Goal: Task Accomplishment & Management: Complete application form

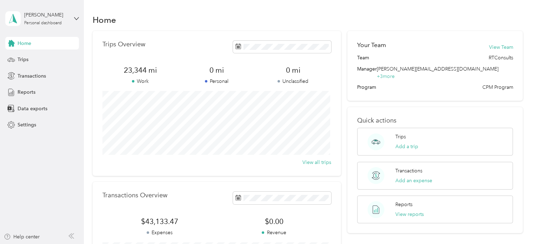
click at [24, 44] on span "Home" at bounding box center [25, 43] width 14 height 7
click at [26, 60] on span "Trips" at bounding box center [23, 59] width 11 height 7
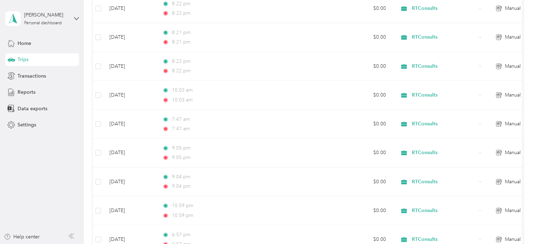
scroll to position [421, 0]
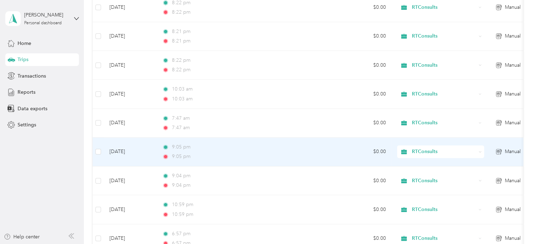
click at [247, 149] on div "9:05 pm" at bounding box center [235, 147] width 147 height 8
click at [247, 244] on div at bounding box center [266, 244] width 532 height 0
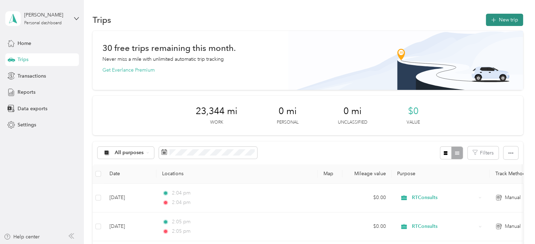
click at [507, 22] on button "New trip" at bounding box center [504, 20] width 37 height 12
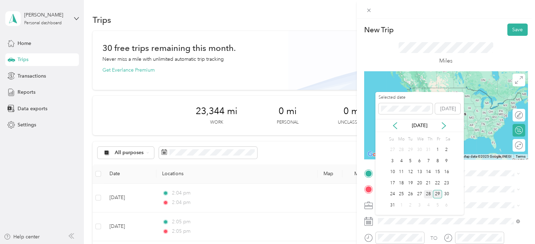
click at [429, 195] on div "28" at bounding box center [428, 194] width 9 height 9
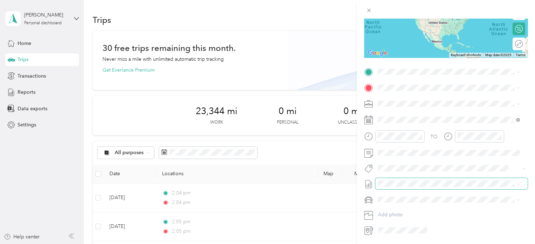
scroll to position [105, 0]
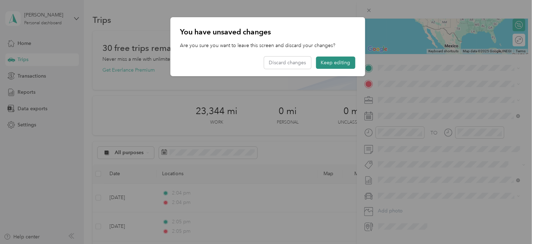
click at [337, 62] on button "Keep editing" at bounding box center [335, 63] width 39 height 12
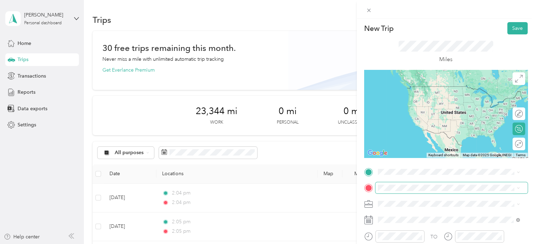
scroll to position [0, 0]
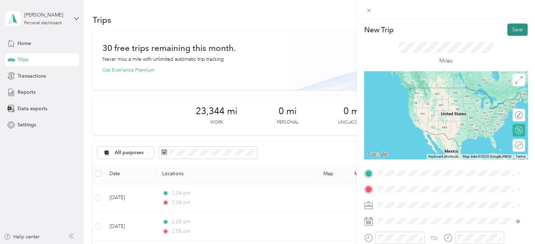
click at [509, 28] on button "Save" at bounding box center [518, 30] width 20 height 12
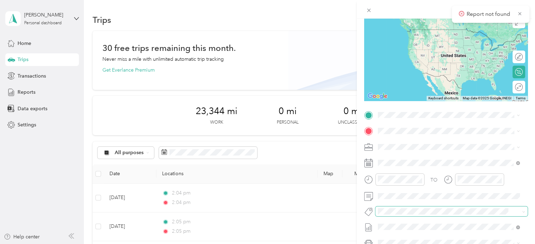
scroll to position [105, 0]
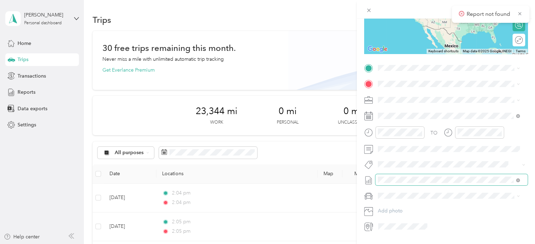
click at [516, 183] on span at bounding box center [452, 179] width 152 height 11
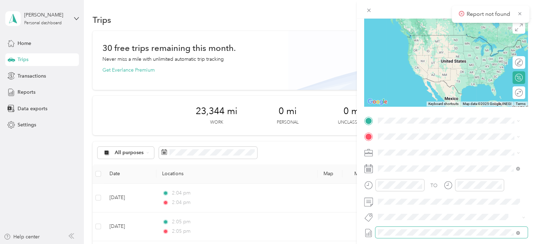
scroll to position [0, 0]
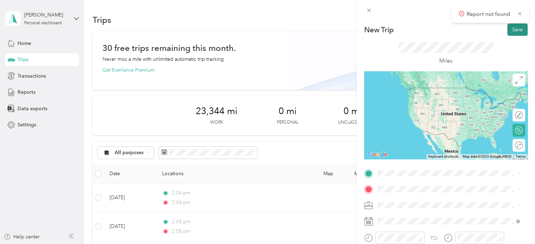
click at [514, 33] on button "Save" at bounding box center [518, 30] width 20 height 12
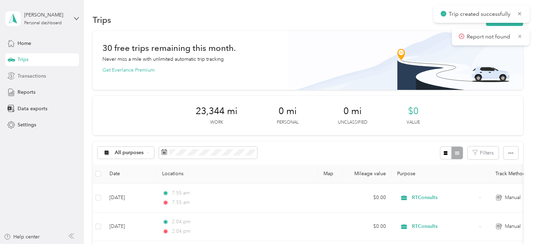
click at [33, 80] on div "Transactions" at bounding box center [42, 76] width 74 height 13
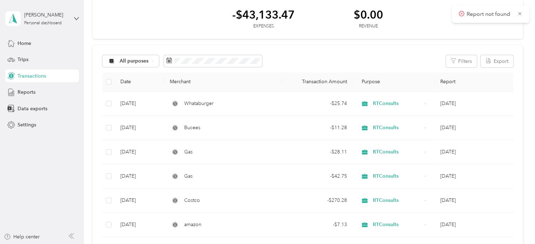
scroll to position [35, 0]
